Goal: Task Accomplishment & Management: Complete application form

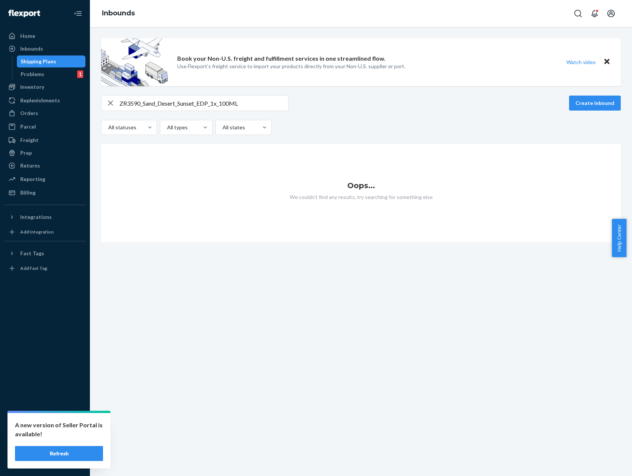
click at [48, 455] on button "Refresh" at bounding box center [59, 453] width 88 height 15
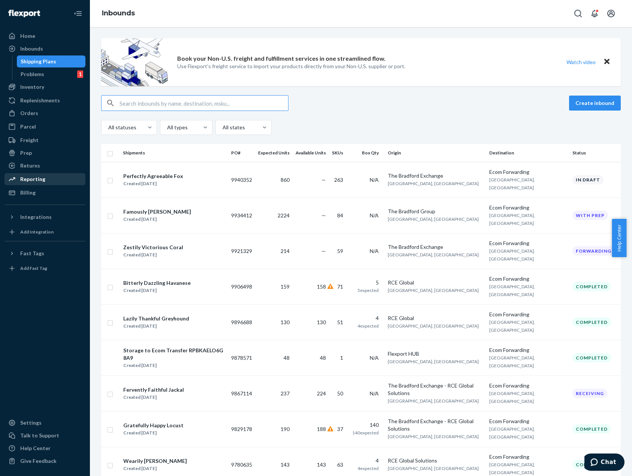
click at [64, 177] on div "Reporting" at bounding box center [44, 179] width 79 height 10
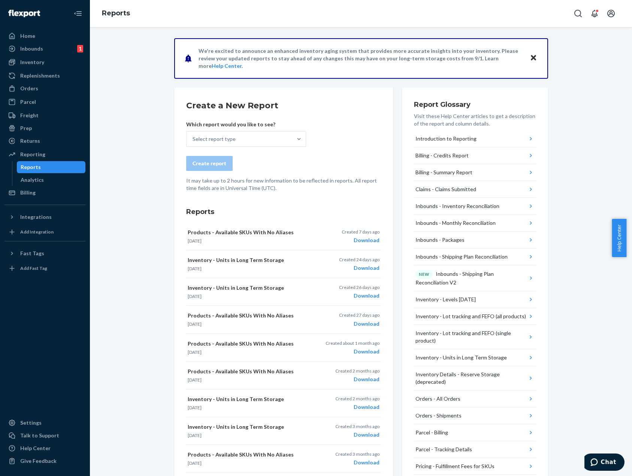
drag, startPoint x: 148, startPoint y: 288, endPoint x: 149, endPoint y: 280, distance: 7.9
click at [148, 288] on div "We're excited to announce an enhanced inventory aging system that provides more…" at bounding box center [361, 349] width 531 height 622
click at [232, 139] on div "Select report type" at bounding box center [240, 139] width 106 height 15
click at [193, 139] on input "Select report type" at bounding box center [193, 138] width 1 height 7
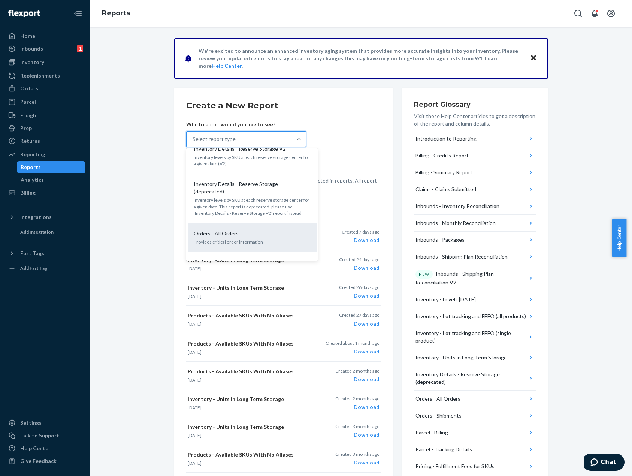
scroll to position [307, 0]
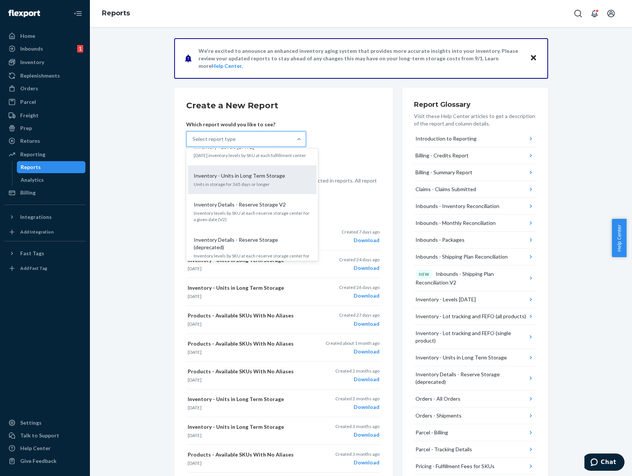
click at [292, 175] on div "Inventory - Units in Long Term Storage Units in storage for 365 days or longer" at bounding box center [252, 179] width 120 height 23
click at [193, 143] on input "option Inventory - Units in Long Term Storage focused, 11 of 27. 27 results ava…" at bounding box center [193, 138] width 1 height 7
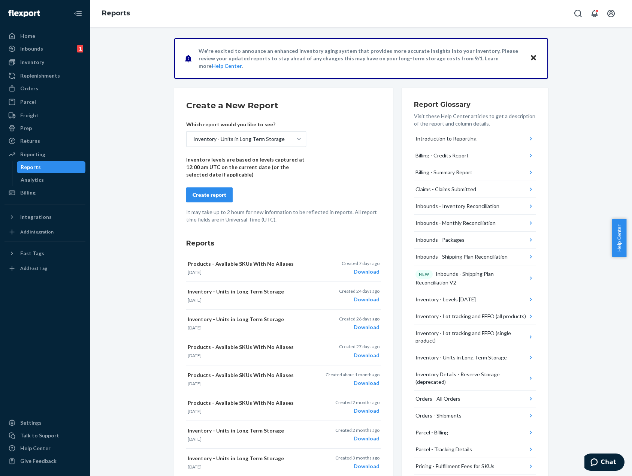
click at [219, 194] on div "Create report" at bounding box center [210, 194] width 34 height 7
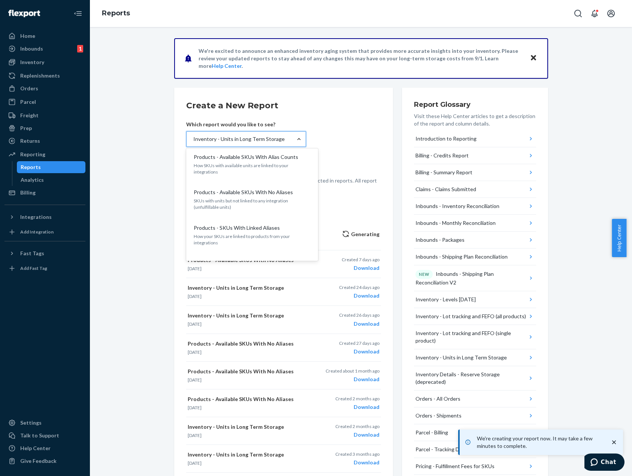
scroll to position [644, 0]
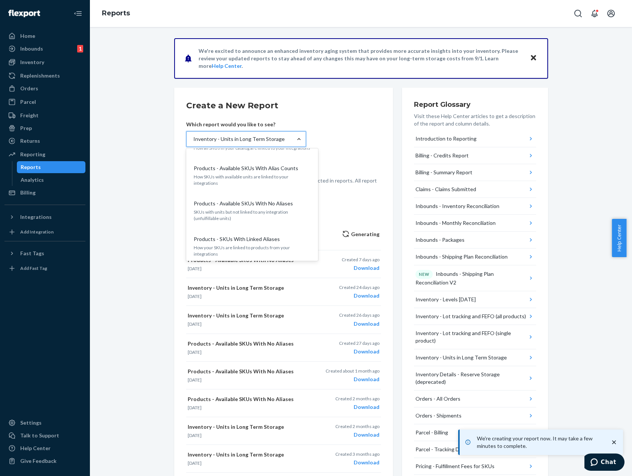
click at [285, 209] on p "SKUs with units but not linked to any integration (unfulfillable units)" at bounding box center [252, 215] width 117 height 13
click at [193, 143] on input "option Inventory - Units in Long Term Storage, selected. option Products - Avai…" at bounding box center [193, 138] width 1 height 7
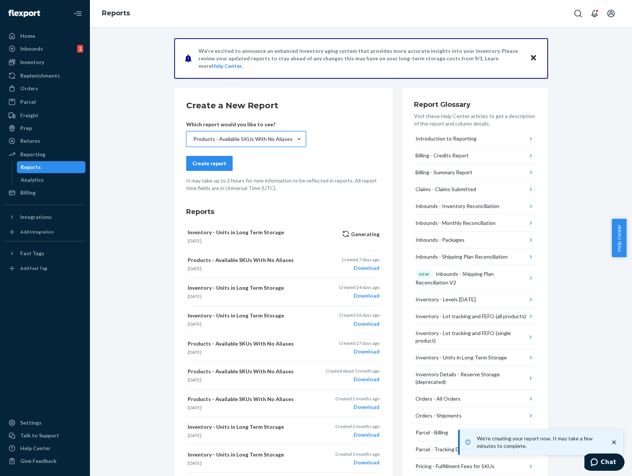
click at [199, 165] on div "Create report" at bounding box center [210, 163] width 34 height 7
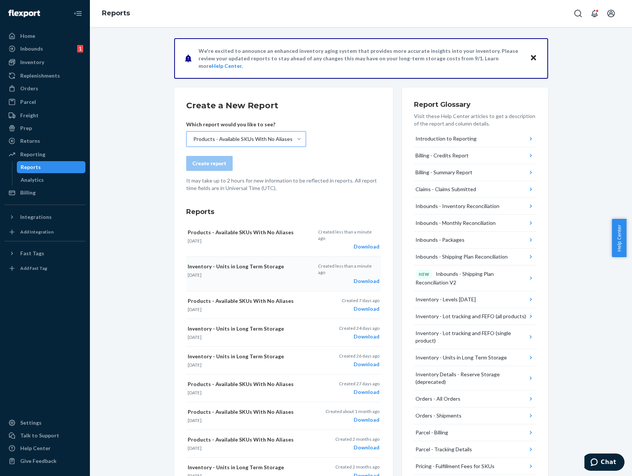
click at [371, 277] on div "Download" at bounding box center [348, 280] width 61 height 7
click at [59, 90] on div "Orders" at bounding box center [44, 88] width 79 height 10
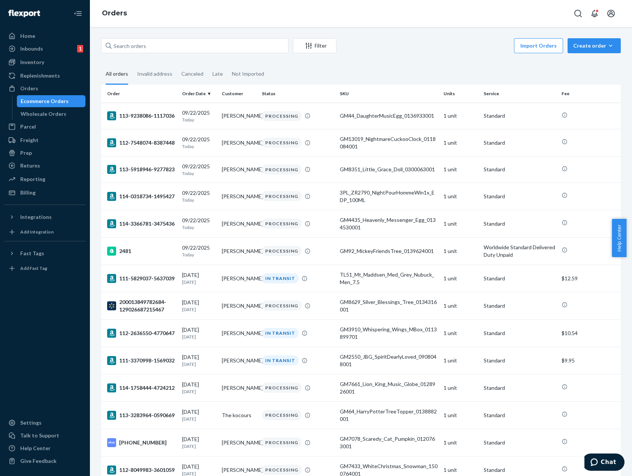
click at [452, 42] on div "Import Orders Create order Ecommerce order Removal order" at bounding box center [481, 46] width 280 height 17
click at [343, 67] on fieldset "All orders Invalid address Canceled Late Not Imported" at bounding box center [361, 74] width 520 height 21
drag, startPoint x: 599, startPoint y: 46, endPoint x: 594, endPoint y: 56, distance: 11.2
click at [598, 46] on div "Create order" at bounding box center [594, 45] width 42 height 7
click at [591, 79] on span "Removal order" at bounding box center [599, 79] width 46 height 5
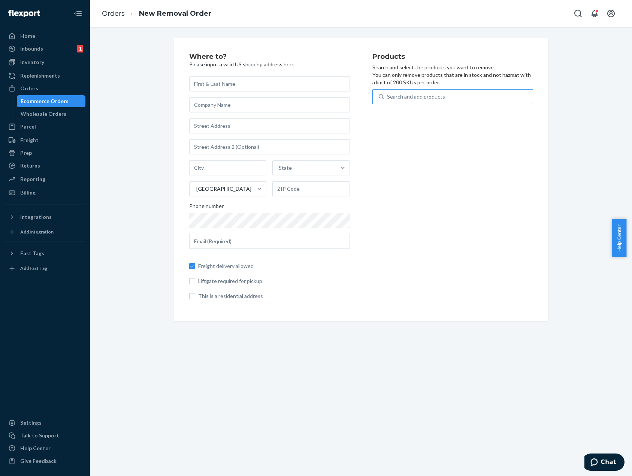
click at [495, 93] on div "Search and add products" at bounding box center [458, 96] width 149 height 13
click at [388, 93] on input "Search and add products" at bounding box center [387, 96] width 1 height 7
paste input "GM116_CA_FreedomChopperClock_0117513701"
type input "GM116_CA_FreedomChopperClock_0117513701"
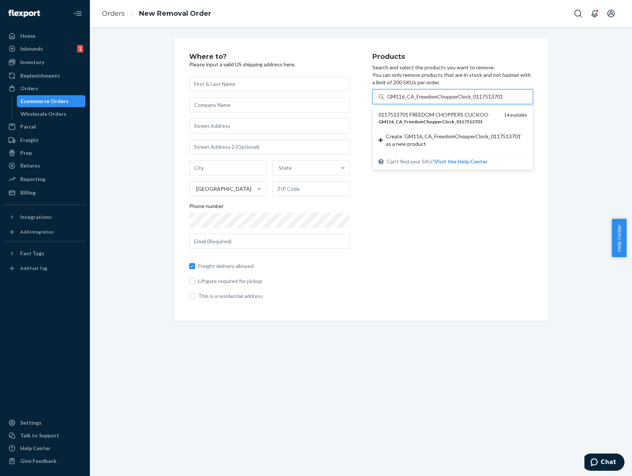
click at [460, 121] on em "0117513701" at bounding box center [469, 122] width 26 height 6
click at [460, 100] on input "GM116_CA_FreedomChopperClock_0117513701" at bounding box center [445, 96] width 116 height 7
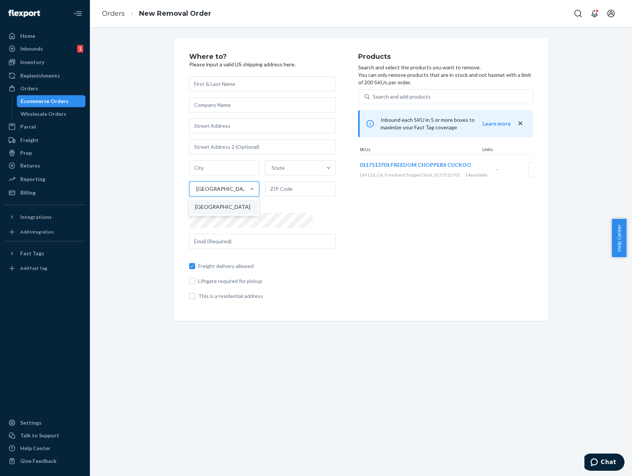
click at [218, 191] on div "[GEOGRAPHIC_DATA]" at bounding box center [222, 188] width 53 height 7
click at [196, 191] on input "option United States focused, 1 of 1. 1 result available. Use Up and Down to ch…" at bounding box center [196, 188] width 1 height 7
click at [358, 225] on div "Products Search and select the products you want to remove. You can only remove…" at bounding box center [445, 179] width 175 height 253
click at [156, 305] on div "Where to? Please input a valid US shipping address here. State United States Ph…" at bounding box center [361, 179] width 531 height 283
click at [345, 347] on div "Where to? Please input a valid US shipping address here. State United States Ph…" at bounding box center [361, 251] width 542 height 449
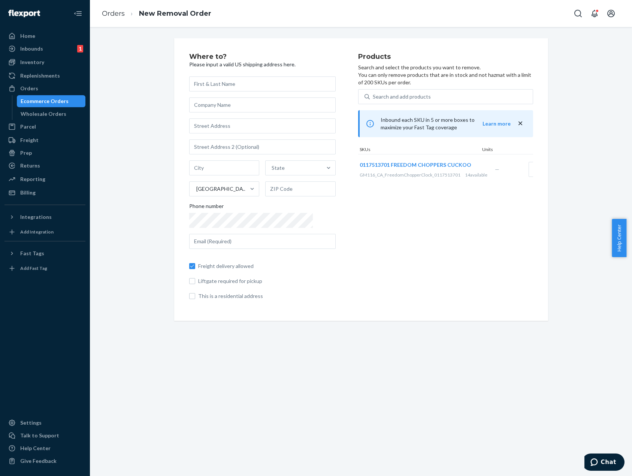
click at [593, 180] on div "Where to? Please input a valid US shipping address here. State United States Ph…" at bounding box center [361, 179] width 531 height 283
click at [199, 192] on div "[GEOGRAPHIC_DATA]" at bounding box center [222, 188] width 53 height 7
click at [196, 192] on input "[GEOGRAPHIC_DATA]" at bounding box center [196, 188] width 1 height 7
click at [199, 192] on div "[GEOGRAPHIC_DATA]" at bounding box center [222, 188] width 53 height 7
click at [196, 192] on input "option United States focused, 1 of 1. 1 result available. Use Up and Down to ch…" at bounding box center [196, 188] width 1 height 7
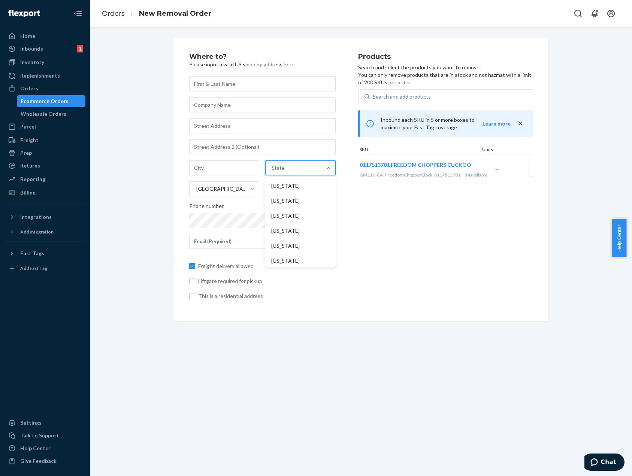
click at [295, 168] on div "State" at bounding box center [294, 167] width 56 height 15
click at [272, 168] on input "option Alabama focused, 1 of 59. 59 results available. Use Up and Down to choos…" at bounding box center [272, 167] width 1 height 7
click at [295, 168] on div "State" at bounding box center [294, 167] width 56 height 15
click at [272, 168] on input "option Alabama focused, 1 of 59. 59 results available. Use Up and Down to choos…" at bounding box center [272, 167] width 1 height 7
click at [130, 168] on div "Where to? Please input a valid US shipping address here. State United States Ph…" at bounding box center [361, 179] width 531 height 283
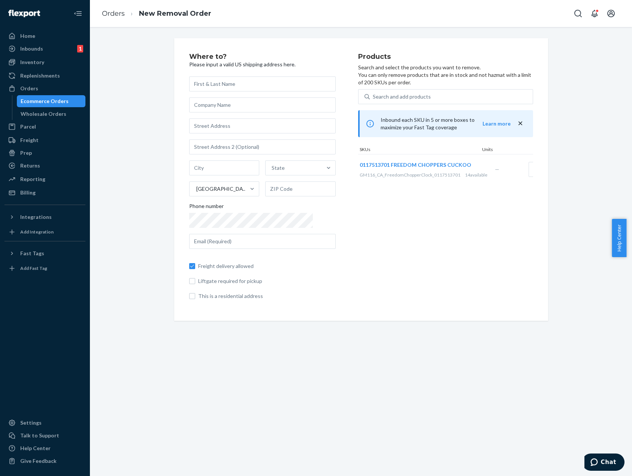
click at [565, 365] on div "Where to? Please input a valid US shipping address here. State United States Ph…" at bounding box center [361, 251] width 542 height 449
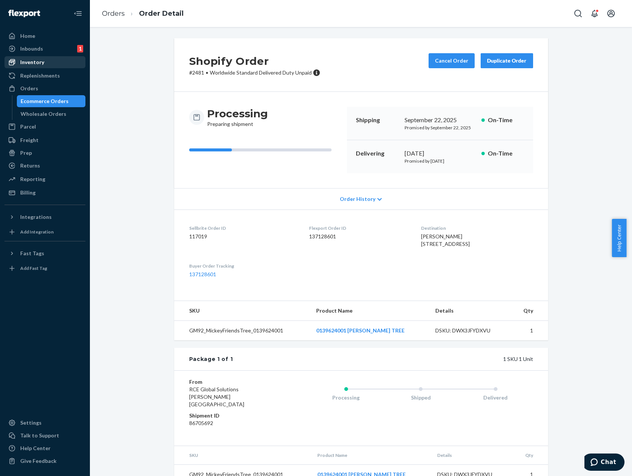
click at [46, 62] on div "Inventory" at bounding box center [44, 62] width 79 height 10
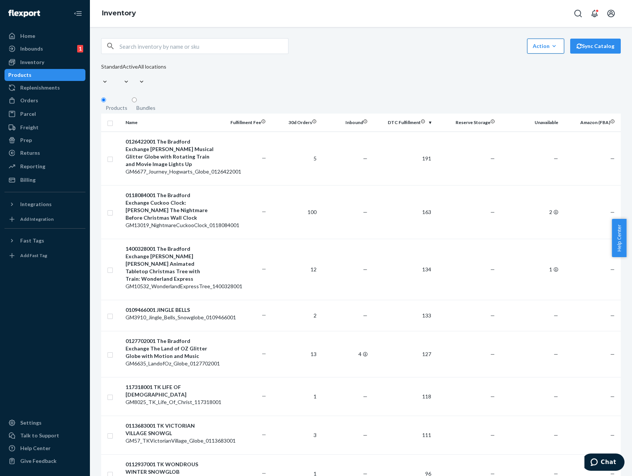
click at [550, 50] on icon "button" at bounding box center [553, 45] width 7 height 7
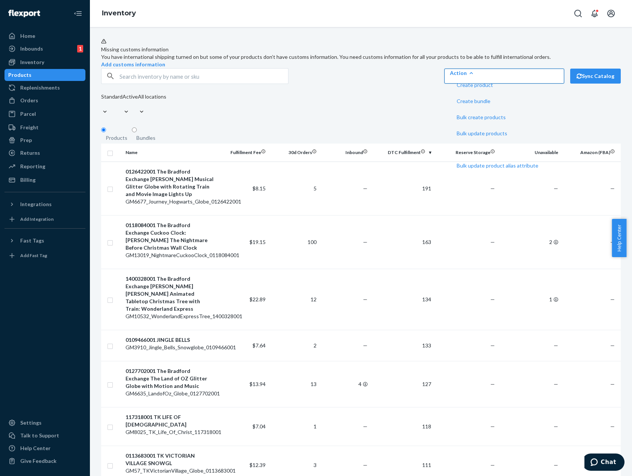
drag, startPoint x: 485, startPoint y: 120, endPoint x: 262, endPoint y: 173, distance: 229.8
click at [166, 118] on div "Standard Active All locations" at bounding box center [133, 105] width 65 height 25
click at [192, 84] on input "text" at bounding box center [204, 76] width 169 height 15
paste input "GM4040_StarlitSentinels_Decor_0122938001"
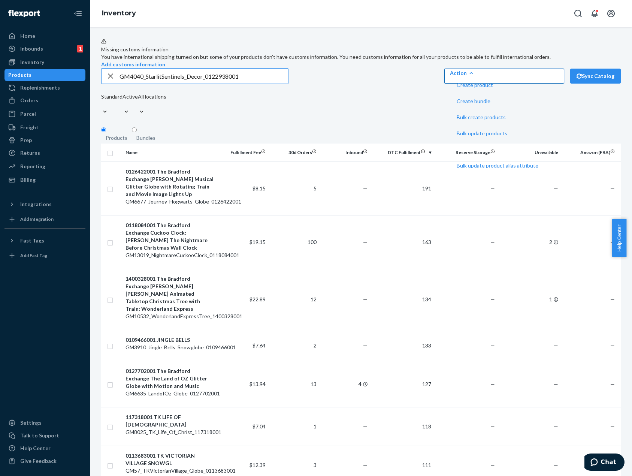
type input "GM4040_StarlitSentinels_Decor_0122938001"
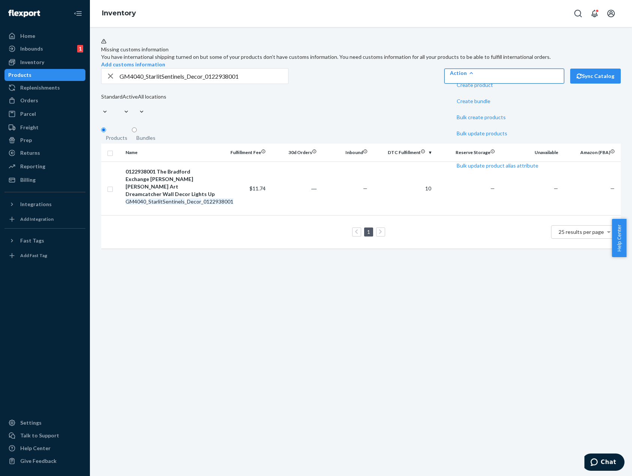
drag, startPoint x: 447, startPoint y: 92, endPoint x: 527, endPoint y: 93, distance: 79.4
click at [447, 84] on div "GM4040_StarlitSentinels_Decor_0122938001 Action Create product Create bundle Bu…" at bounding box center [361, 76] width 520 height 16
click at [453, 332] on div "Missing customs information You have international shipping turned on but some …" at bounding box center [361, 251] width 542 height 449
click at [108, 192] on input "checkbox" at bounding box center [110, 188] width 6 height 8
checkbox input "true"
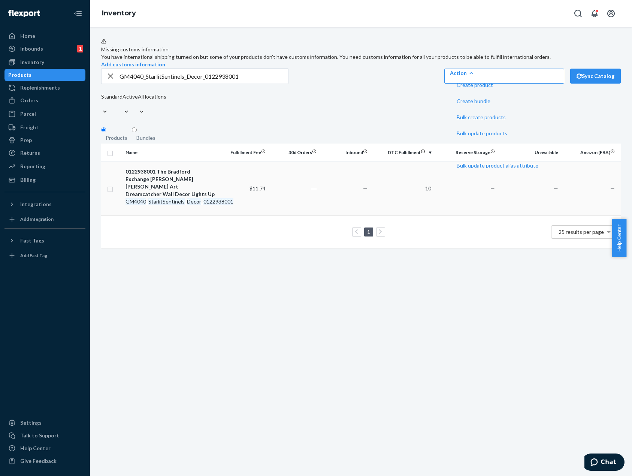
checkbox input "true"
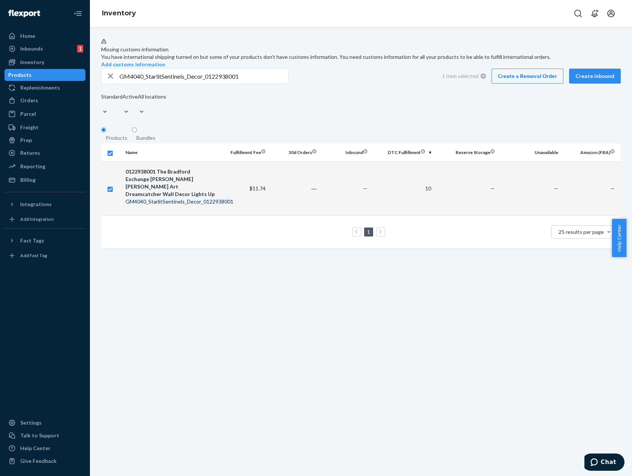
click at [545, 84] on link "Create a Removal Order" at bounding box center [528, 76] width 72 height 15
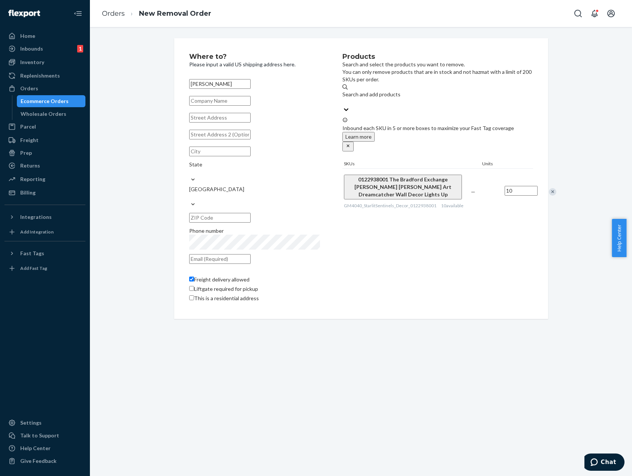
type input "[PERSON_NAME]"
type input "RCE Global Solutions LLC"
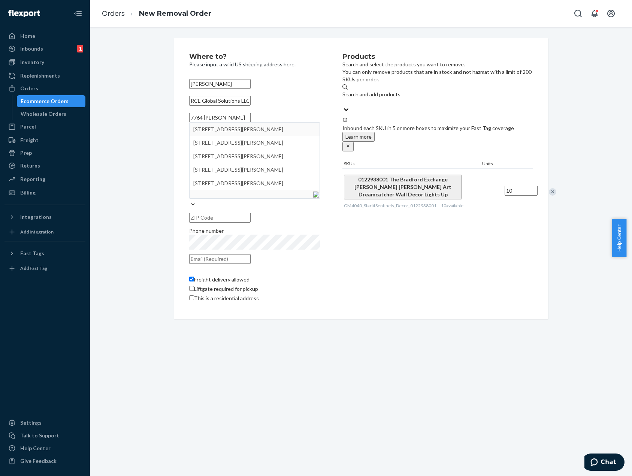
type input "7764 [PERSON_NAME]"
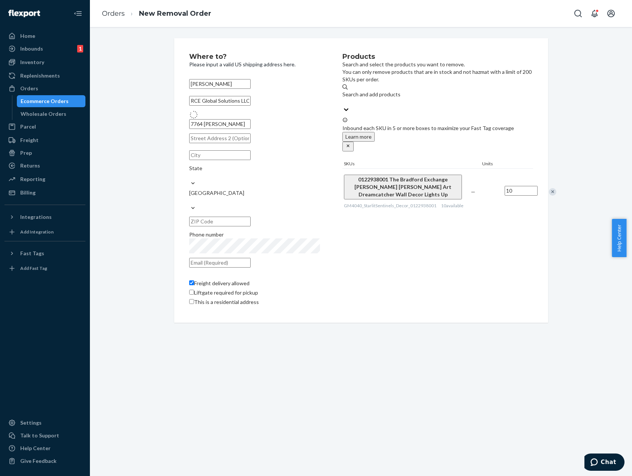
type input "Darien"
type input "60561"
type input "[STREET_ADDRESS][PERSON_NAME]"
click at [136, 169] on div "Where to? Please input a valid US shipping address here. [PERSON_NAME] RCE Glob…" at bounding box center [361, 178] width 531 height 281
drag, startPoint x: 271, startPoint y: 243, endPoint x: 274, endPoint y: 236, distance: 7.4
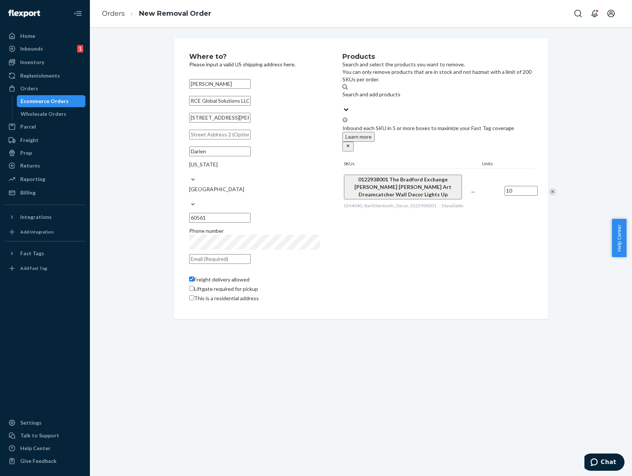
click at [251, 254] on input "text" at bounding box center [219, 259] width 61 height 10
type input "[EMAIL_ADDRESS][DOMAIN_NAME]"
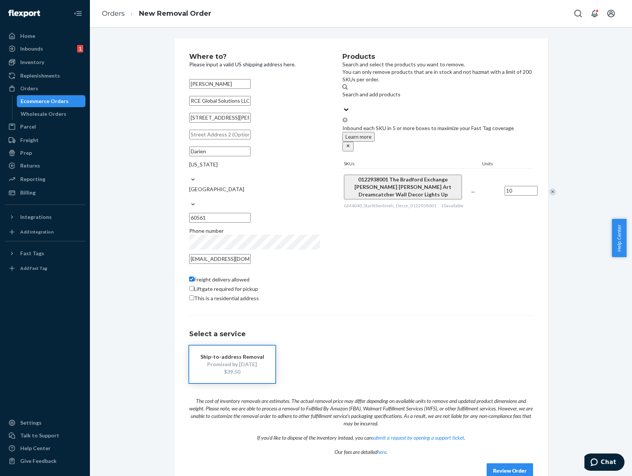
click at [580, 300] on div "Where to? Please input a valid US shipping address here. [PERSON_NAME] RCE Glob…" at bounding box center [361, 265] width 531 height 455
click at [592, 295] on div "Where to? Please input a valid US shipping address here. [PERSON_NAME] RCE Glob…" at bounding box center [361, 265] width 531 height 455
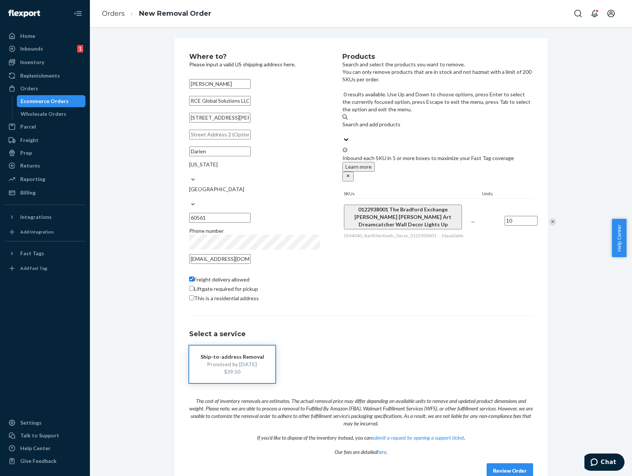
click at [411, 121] on div "Search and add products" at bounding box center [437, 128] width 190 height 15
click at [343, 128] on input "0 results available. Use Up and Down to choose options, press Enter to select t…" at bounding box center [342, 131] width 1 height 7
paste input "GM96_NightmareCenterClock_0139831001"
type input "GM96_NightmareCenterClock_0139831001"
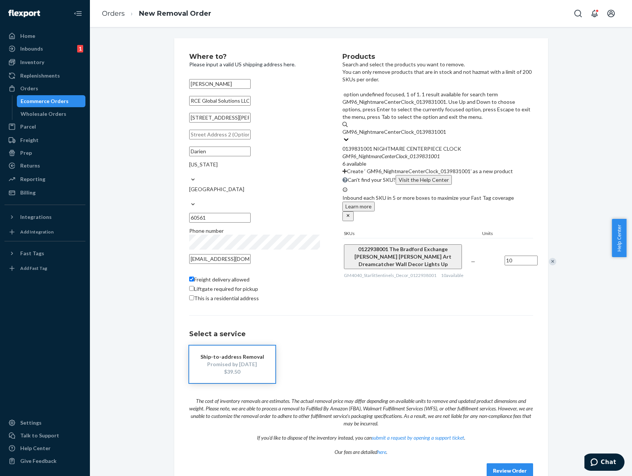
click at [420, 145] on div "0139831001 NIGHTMARE CENTERPIECE CLOCK" at bounding box center [437, 148] width 190 height 7
click at [420, 128] on input "GM96_NightmareCenterClock_0139831001" at bounding box center [394, 131] width 105 height 7
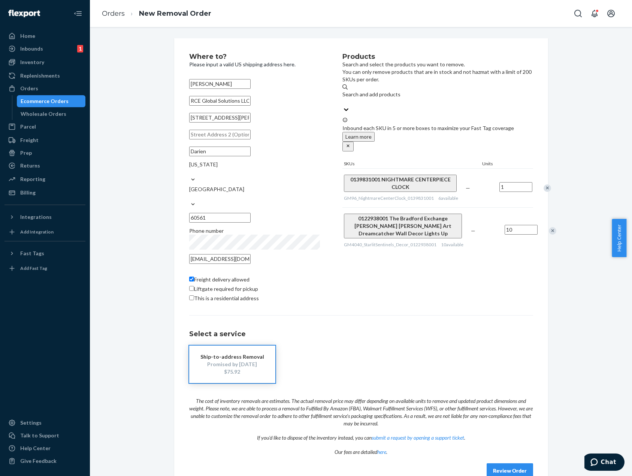
type input "1"
click at [574, 137] on div "Where to? Please input a valid US shipping address here. [PERSON_NAME] RCE Glob…" at bounding box center [361, 265] width 531 height 455
drag, startPoint x: 146, startPoint y: 366, endPoint x: 160, endPoint y: 348, distance: 23.5
click at [146, 367] on div "Where to? Please input a valid US shipping address here. [PERSON_NAME] RCE Glob…" at bounding box center [361, 265] width 531 height 455
drag, startPoint x: 416, startPoint y: 303, endPoint x: 422, endPoint y: 206, distance: 97.2
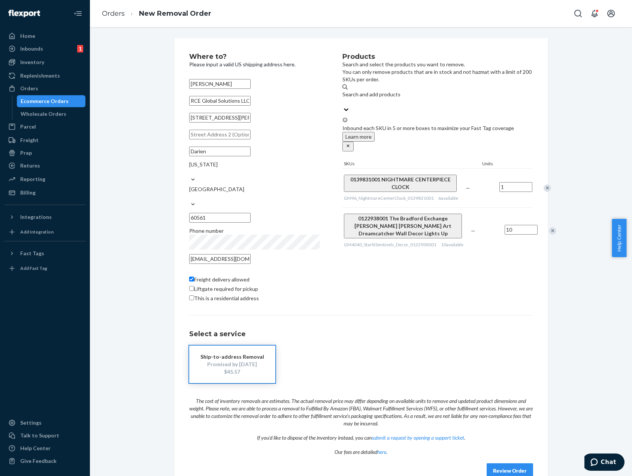
click at [416, 303] on div "Products Search and select the products you want to remove. You can only remove…" at bounding box center [437, 178] width 190 height 251
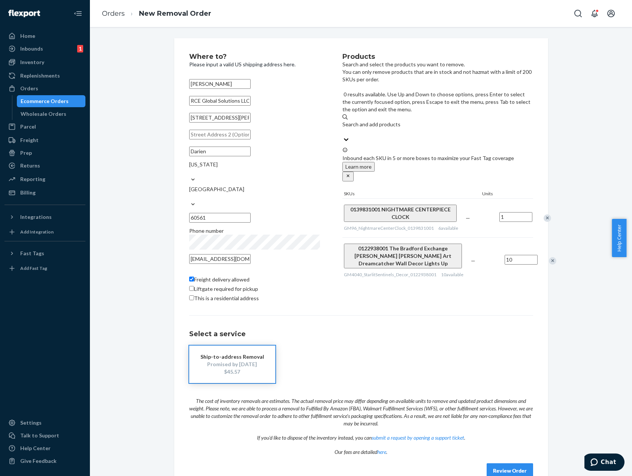
click at [417, 121] on div "Search and add products" at bounding box center [437, 128] width 190 height 15
click at [343, 128] on input "0 results available. Use Up and Down to choose options, press Enter to select t…" at bounding box center [342, 131] width 1 height 7
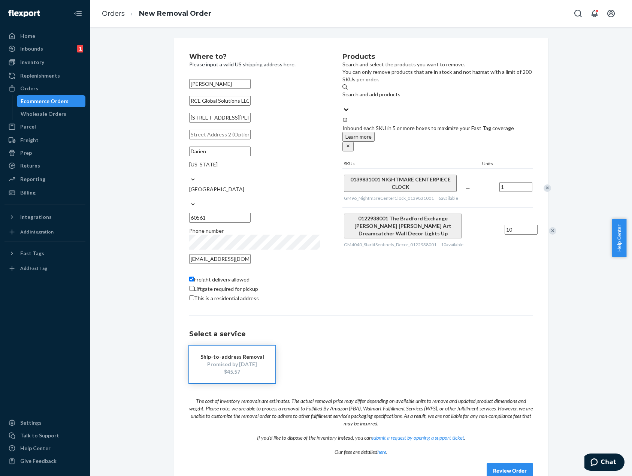
click at [381, 94] on div "Search and add products" at bounding box center [437, 94] width 190 height 7
click at [343, 98] on input "Search and add products" at bounding box center [342, 101] width 1 height 7
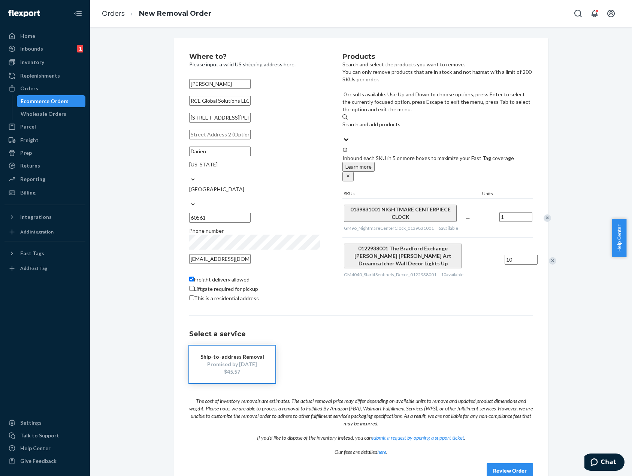
paste input "FBM_GM8998_RubeusHagard_0302720004"
type input "FBM_GM8998_RubeusHagard_0302720004"
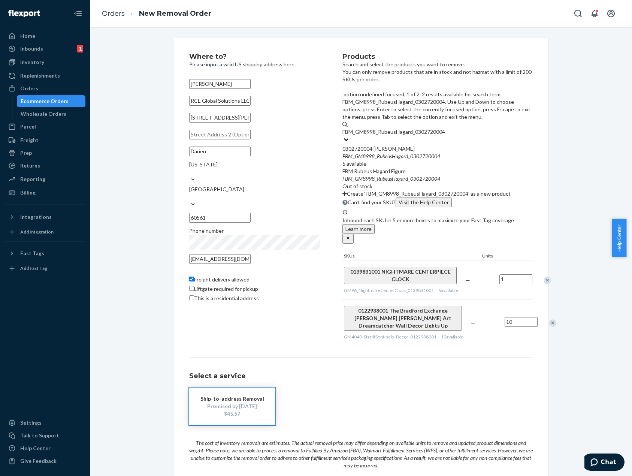
click at [424, 152] on div "FBM _ GM8998 _ [GEOGRAPHIC_DATA] _ 0302720004" at bounding box center [437, 155] width 190 height 7
click at [424, 128] on input "FBM_GM8998_RubeusHagard_0302720004" at bounding box center [393, 131] width 103 height 7
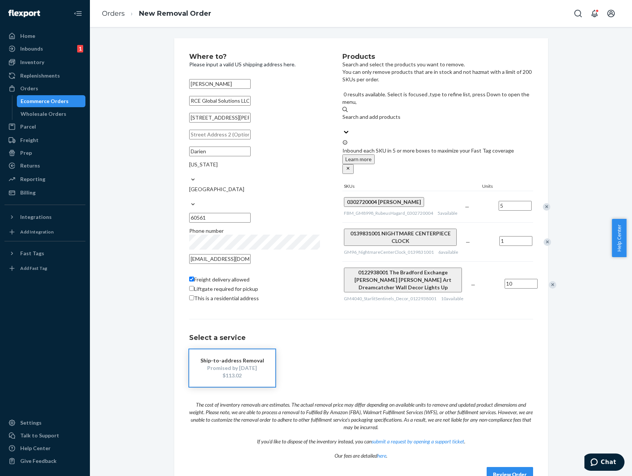
click at [518, 342] on div "Select a service Ship-to-address Removal Promised by [DATE] $113.02" at bounding box center [361, 353] width 344 height 68
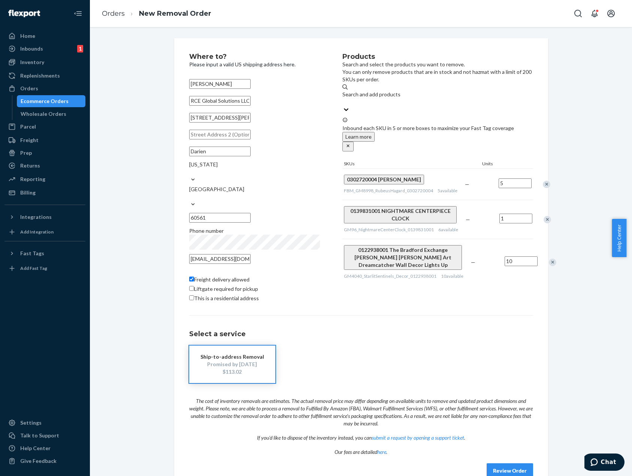
click at [387, 94] on div "Search and add products" at bounding box center [437, 94] width 190 height 7
click at [343, 98] on input "Search and add products" at bounding box center [342, 101] width 1 height 7
paste input "GM44_BlueWillowElephant_0907431001"
type input "GM44_BlueWillowElephant_0907431001"
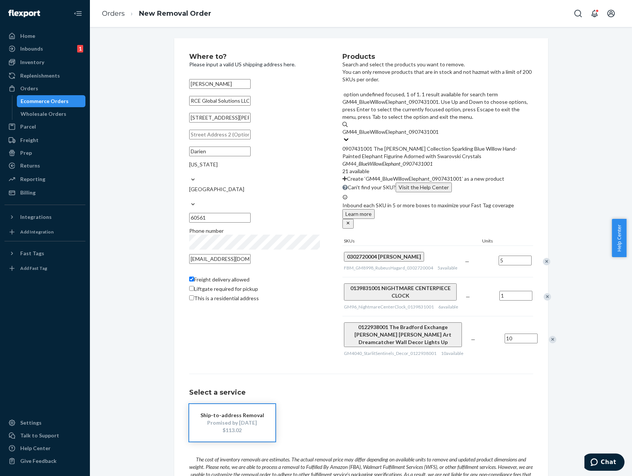
click at [442, 145] on div "0907431001 The [PERSON_NAME] Collection Sparkling Blue Willow Hand-Painted Elep…" at bounding box center [437, 152] width 190 height 15
click at [440, 128] on input "GM44_BlueWillowElephant_0907431001" at bounding box center [390, 131] width 97 height 7
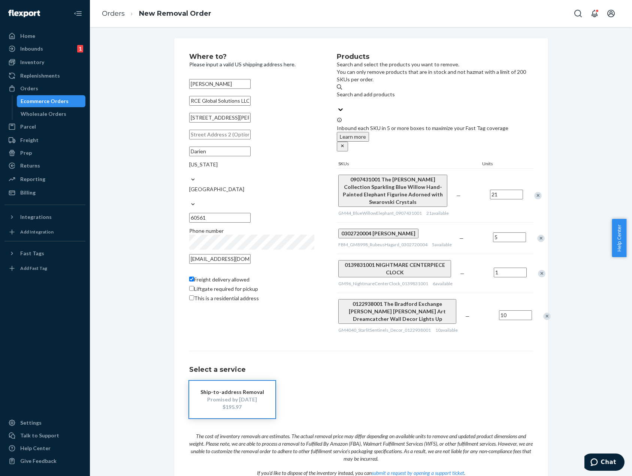
click at [490, 190] on input "21" at bounding box center [506, 195] width 33 height 10
type input "8"
click at [567, 160] on div "Where to? Please input a valid US shipping address here. [PERSON_NAME] RCE Glob…" at bounding box center [361, 283] width 531 height 490
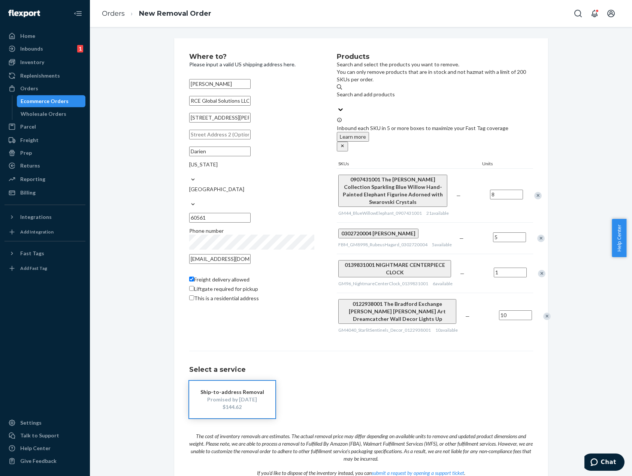
click at [577, 196] on div "Where to? Please input a valid US shipping address here. [PERSON_NAME] RCE Glob…" at bounding box center [361, 283] width 531 height 490
click at [555, 236] on div "Where to? Please input a valid US shipping address here. [PERSON_NAME] RCE Glob…" at bounding box center [361, 283] width 531 height 490
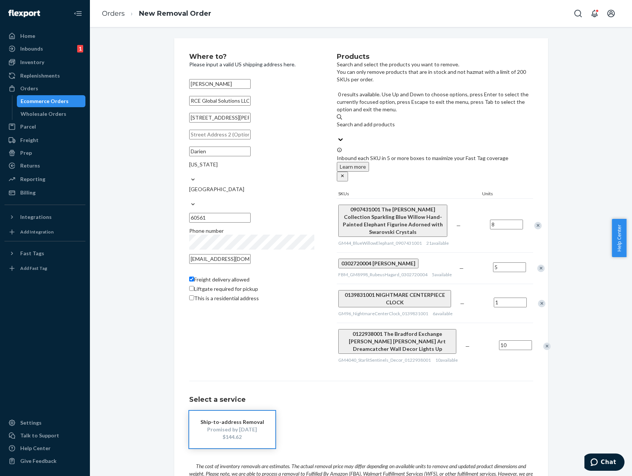
click at [377, 121] on div "Search and add products" at bounding box center [435, 124] width 196 height 7
click at [338, 128] on input "0 results available. Use Up and Down to choose options, press Enter to select t…" at bounding box center [337, 131] width 1 height 7
paste input "GM40_ACreedJohnWayne_0134986003"
type input "GM40_ACreedJohnWayne_0134986003"
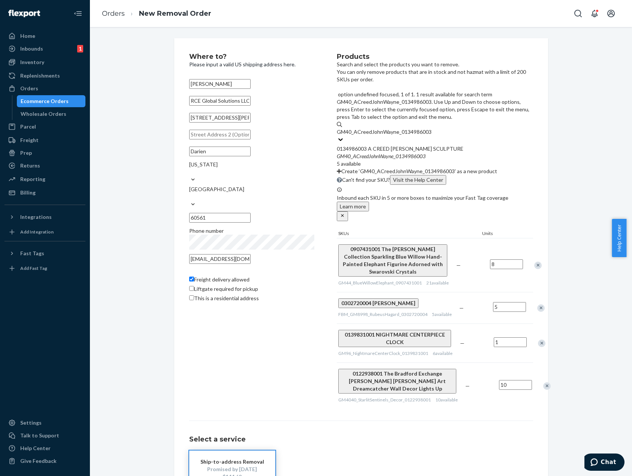
click at [459, 145] on div "0134986003 A CREED [PERSON_NAME] SCULPTURE" at bounding box center [435, 148] width 196 height 7
click at [432, 128] on input "GM40_ACreedJohnWayne_0134986003" at bounding box center [384, 131] width 95 height 7
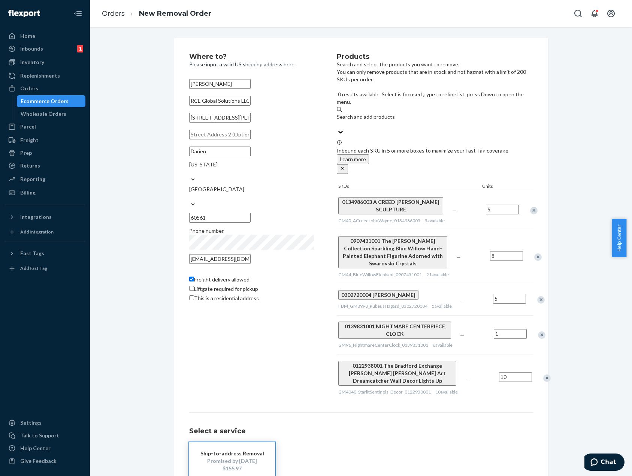
scroll to position [0, 0]
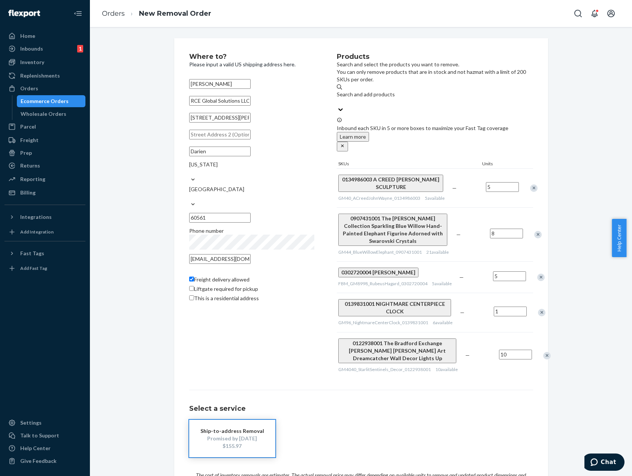
click at [380, 420] on div "Ship-to-address Removal Promised by [DATE] $155.97" at bounding box center [361, 438] width 344 height 37
drag, startPoint x: 403, startPoint y: 86, endPoint x: 405, endPoint y: 89, distance: 3.9
click at [403, 87] on div "Products Search and select the products you want to remove. You can only remove…" at bounding box center [435, 215] width 196 height 325
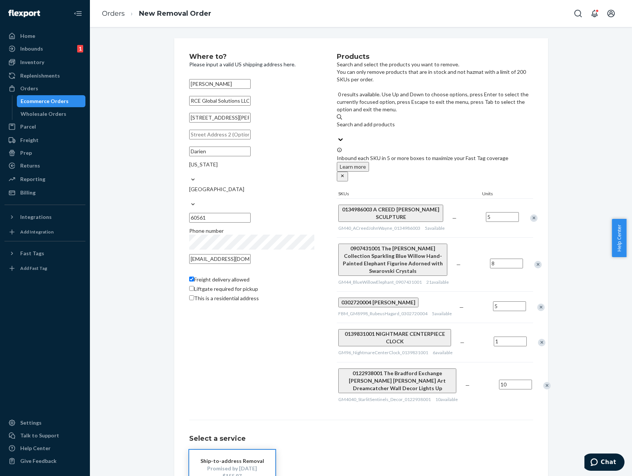
click at [409, 121] on div "Search and add products" at bounding box center [435, 128] width 196 height 15
click at [338, 128] on input "0 results available. Use Up and Down to choose options, press Enter to select t…" at bounding box center [337, 131] width 1 height 7
paste input "GM72_Disney100Clock_0139679001"
type input "GM72_Disney100Clock_0139679001"
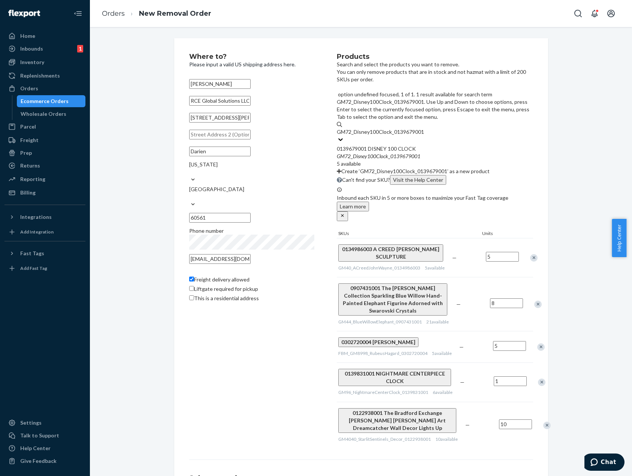
click at [414, 145] on div "0139679001 DISNEY 100 CLOCK" at bounding box center [435, 148] width 196 height 7
click at [414, 128] on input "GM72_Disney100Clock_0139679001" at bounding box center [381, 131] width 88 height 7
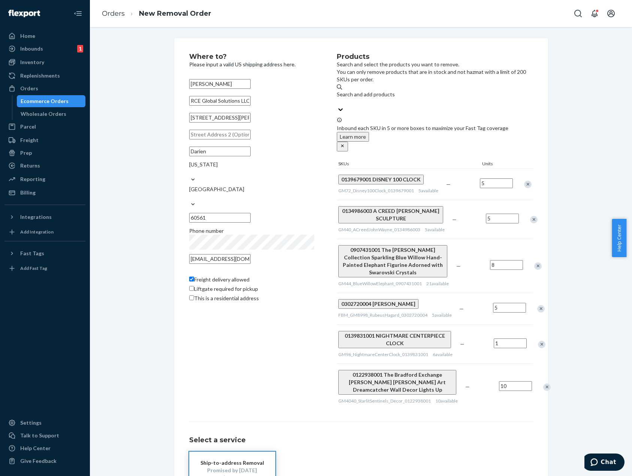
click at [415, 97] on div "Search and add products" at bounding box center [435, 98] width 196 height 15
click at [338, 98] on input "Search and add products" at bounding box center [337, 101] width 1 height 7
paste input "GM24_FureverInOurHearts_0905417003"
type input "GM24_FureverInOurHearts_0905417003"
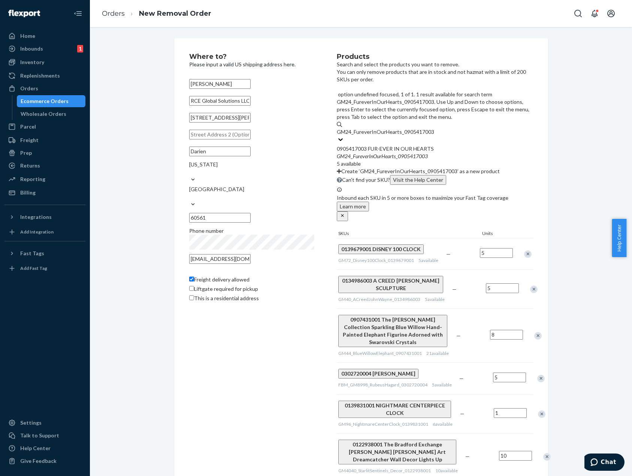
click at [415, 145] on div "0905417003 FUR-EVER IN OUR HEARTS" at bounding box center [435, 148] width 196 height 7
click at [415, 128] on input "GM24_FureverInOurHearts_0905417003" at bounding box center [385, 131] width 97 height 7
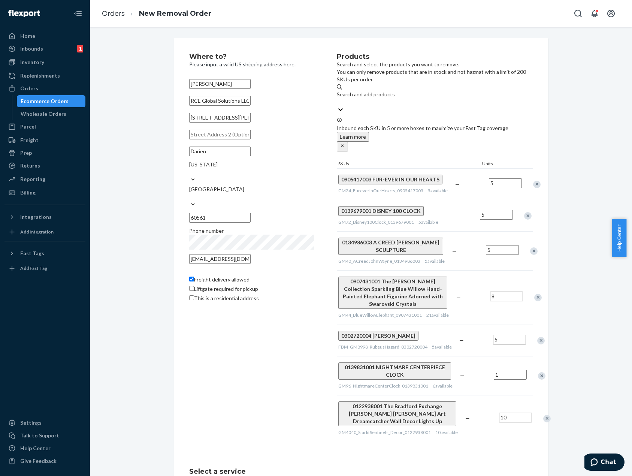
click at [604, 315] on div "Where to? Please input a valid US shipping address here. [PERSON_NAME] RCE Glob…" at bounding box center [361, 334] width 531 height 592
